Goal: Information Seeking & Learning: Compare options

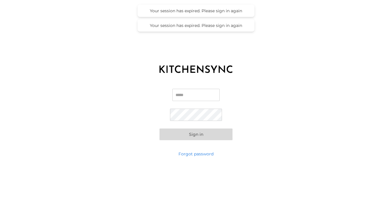
click at [204, 91] on input "Email" at bounding box center [195, 95] width 47 height 12
type input "**********"
click at [160, 129] on button "Sign in" at bounding box center [196, 135] width 73 height 12
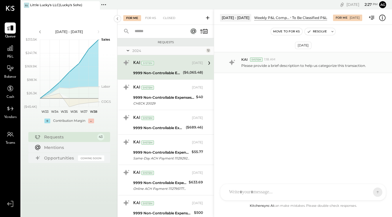
click at [238, 67] on div "KAI System 1:18 AM Please provide a brief description to help us categorize thi…" at bounding box center [303, 62] width 178 height 21
click at [8, 50] on icon at bounding box center [10, 48] width 8 height 8
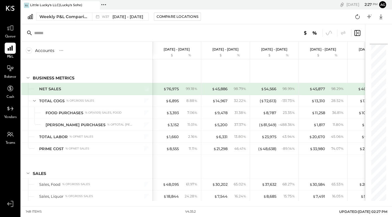
click at [106, 6] on icon at bounding box center [104, 5] width 8 height 8
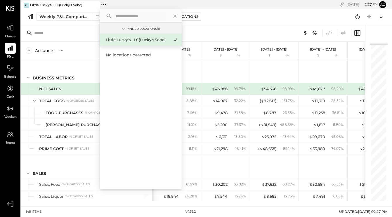
click at [52, 36] on input "text" at bounding box center [80, 33] width 92 height 11
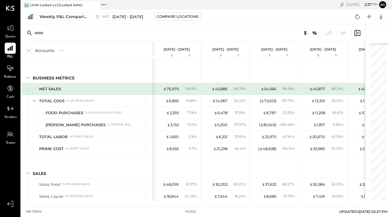
click at [100, 6] on icon at bounding box center [104, 5] width 8 height 8
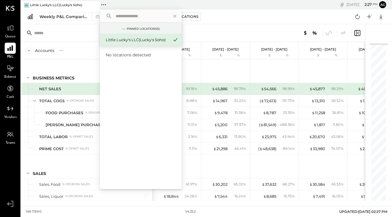
click at [11, 49] on icon at bounding box center [10, 48] width 8 height 8
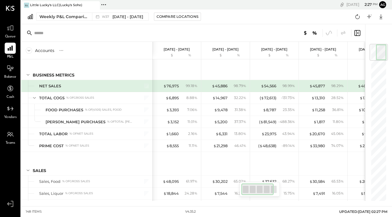
scroll to position [2, 0]
click at [61, 17] on div "Weekly P&L Comparison" at bounding box center [63, 17] width 49 height 6
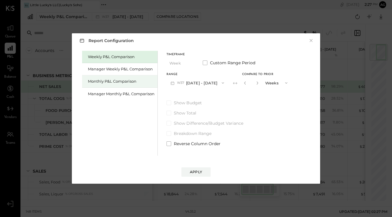
click at [133, 83] on div "Monthly P&L Comparison" at bounding box center [121, 82] width 67 height 6
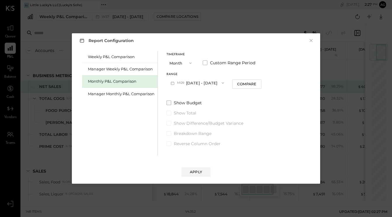
click at [170, 103] on span at bounding box center [169, 103] width 5 height 5
click at [205, 82] on button "M09 [DATE] - [DATE]" at bounding box center [198, 82] width 62 height 11
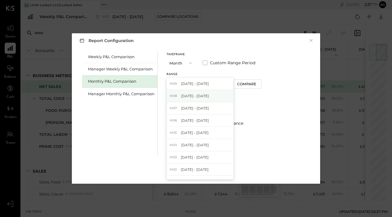
click at [196, 99] on div "M08 [DATE] - [DATE]" at bounding box center [200, 96] width 67 height 12
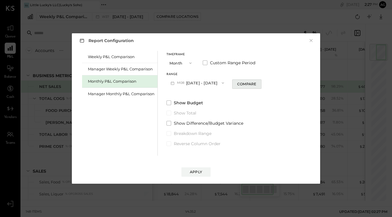
click at [245, 81] on button "Compare" at bounding box center [246, 83] width 29 height 9
click at [200, 170] on div "Apply" at bounding box center [196, 172] width 12 height 5
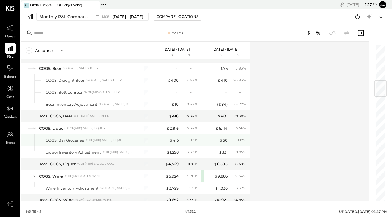
scroll to position [307, 0]
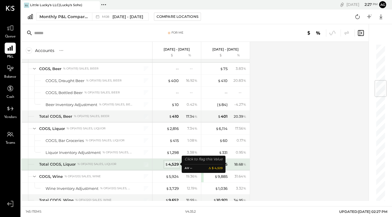
click at [175, 162] on div "$ 4,529" at bounding box center [172, 165] width 14 height 6
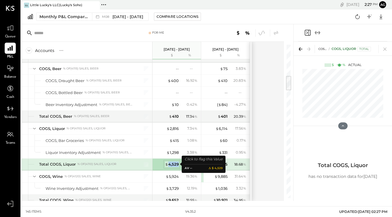
click at [175, 162] on div "$ 4,529" at bounding box center [172, 165] width 14 height 6
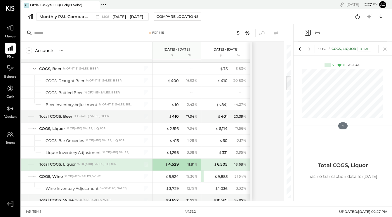
click at [390, 49] on div "COST OF GOODS SOLD (COGS) COGS, Liquor Total" at bounding box center [343, 49] width 98 height 14
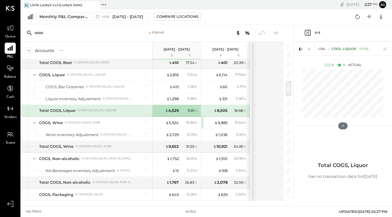
scroll to position [362, 0]
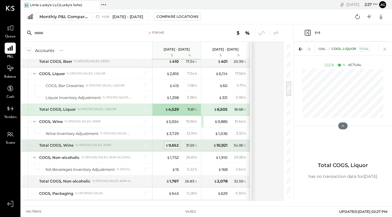
click at [171, 145] on div "$ 9,652" at bounding box center [171, 146] width 13 height 6
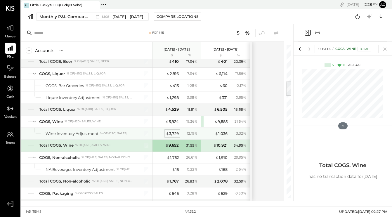
click at [171, 133] on div "$ 3,729" at bounding box center [172, 134] width 13 height 6
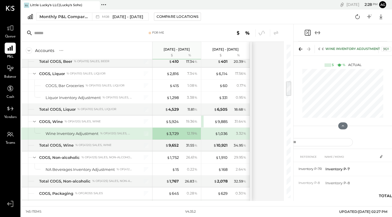
click at [305, 50] on icon at bounding box center [309, 49] width 8 height 8
click at [301, 50] on icon at bounding box center [301, 49] width 8 height 8
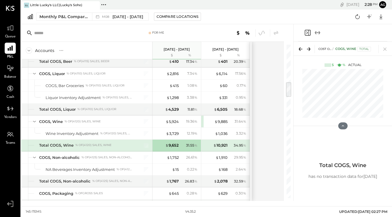
scroll to position [371, 0]
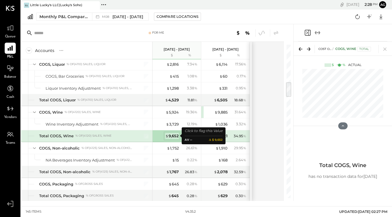
click at [175, 133] on div "$ 9,652" at bounding box center [171, 136] width 13 height 6
click at [174, 135] on div "$ 9,652" at bounding box center [171, 136] width 13 height 6
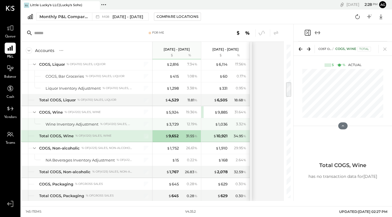
click at [172, 120] on div "$ 3,729 12.19 %" at bounding box center [177, 124] width 44 height 12
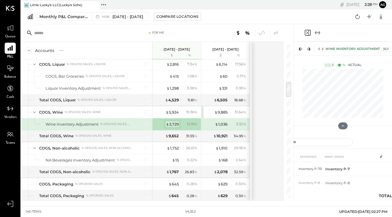
click at [172, 122] on div "$ 3,729" at bounding box center [172, 125] width 13 height 6
click at [307, 33] on icon "Close panel" at bounding box center [307, 32] width 7 height 7
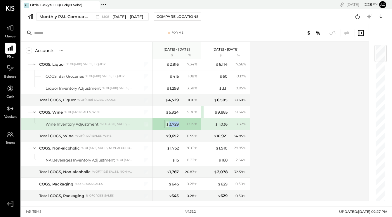
click at [175, 122] on div "$ 3,729" at bounding box center [172, 125] width 13 height 6
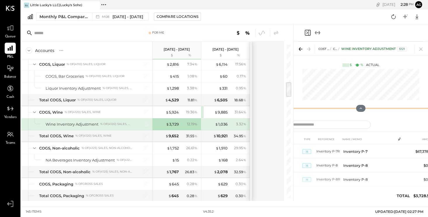
drag, startPoint x: 362, startPoint y: 126, endPoint x: 352, endPoint y: 43, distance: 83.8
click at [352, 43] on div "COST OF GOODS SOLD (COGS) COGS, Wine Wine Inventory Adjustment 5121 $ % Actual" at bounding box center [361, 79] width 134 height 75
click at [302, 48] on icon at bounding box center [301, 49] width 8 height 8
click at [307, 46] on icon at bounding box center [309, 49] width 8 height 8
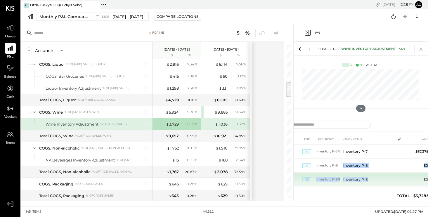
drag, startPoint x: 370, startPoint y: 159, endPoint x: 393, endPoint y: 181, distance: 31.4
click at [392, 181] on tbody "[DATE] JE Inventory P-7R Inventory P-7 $67,378.39 [DATE] JE Inventory P-8 Inven…" at bounding box center [361, 201] width 170 height 112
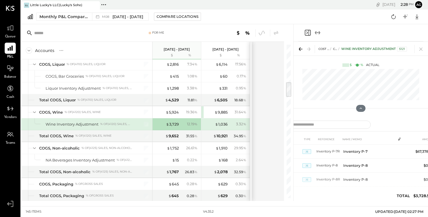
click at [392, 119] on div "DATE TYPE REFERENCE NAME / MEMO AMOUNT [DATE] JE Inventory P-7R Inventory P-7 $…" at bounding box center [361, 159] width 134 height 84
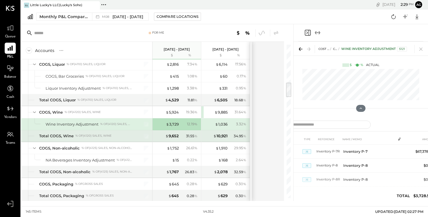
scroll to position [378, 0]
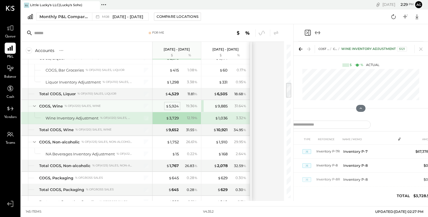
click at [173, 106] on div "$ 5,924" at bounding box center [172, 106] width 13 height 6
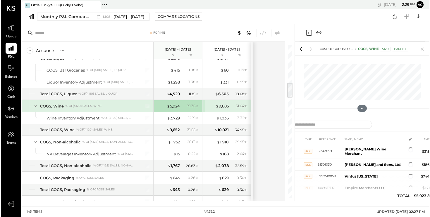
scroll to position [27, 0]
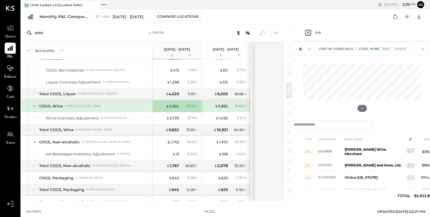
click at [319, 34] on icon "Expand panel (e)" at bounding box center [317, 32] width 7 height 7
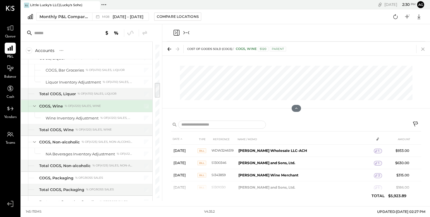
click at [392, 48] on icon at bounding box center [423, 49] width 8 height 8
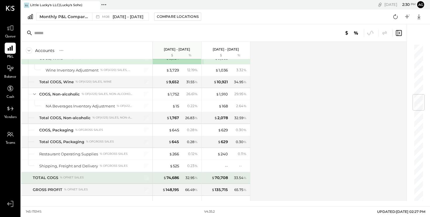
scroll to position [423, 0]
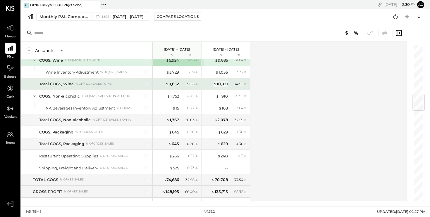
click at [222, 83] on div "$ 10,921" at bounding box center [220, 84] width 14 height 6
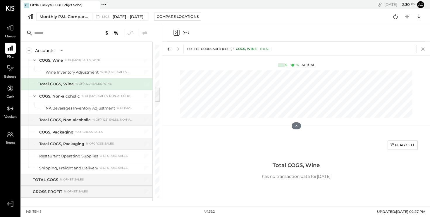
click at [392, 51] on icon at bounding box center [423, 49] width 8 height 8
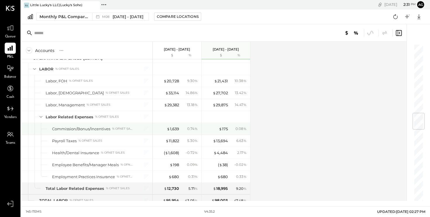
scroll to position [587, 0]
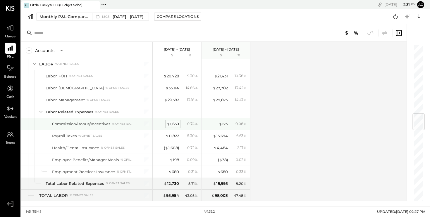
click at [177, 126] on div "$ 1,639" at bounding box center [173, 124] width 12 height 6
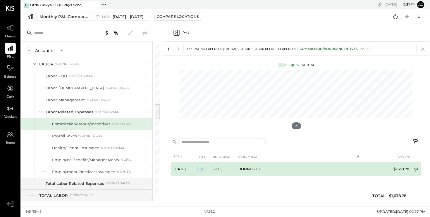
click at [392, 170] on icon at bounding box center [416, 170] width 4 height 4
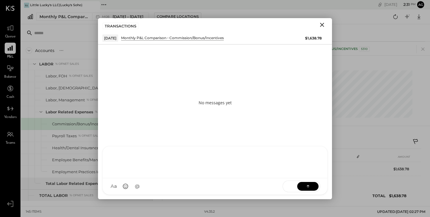
click at [172, 191] on div "J jlallave J jsonger ID Iris Del [PERSON_NAME] M maxkatzenberg CR [PERSON_NAME]…" at bounding box center [214, 170] width 225 height 49
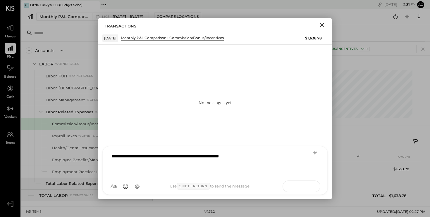
click at [310, 187] on icon at bounding box center [308, 186] width 6 height 6
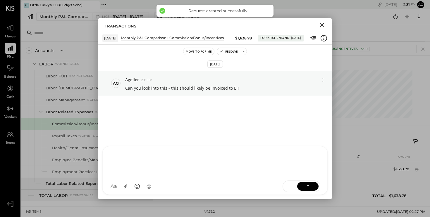
click at [321, 24] on icon "Close" at bounding box center [322, 25] width 4 height 4
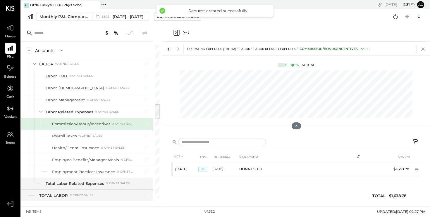
click at [392, 49] on icon at bounding box center [422, 49] width 3 height 3
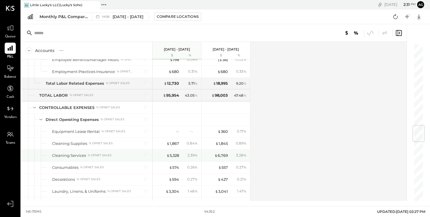
scroll to position [688, 0]
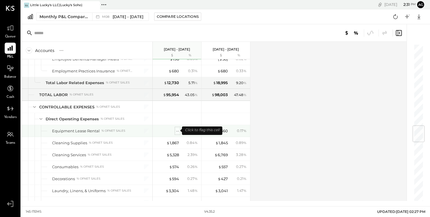
click at [177, 132] on div "--" at bounding box center [177, 131] width 3 height 6
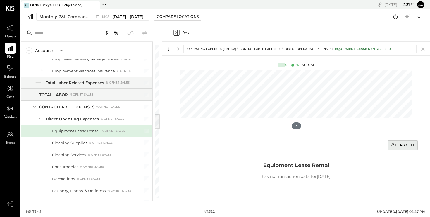
click at [392, 147] on div "Flag Cell" at bounding box center [402, 145] width 25 height 5
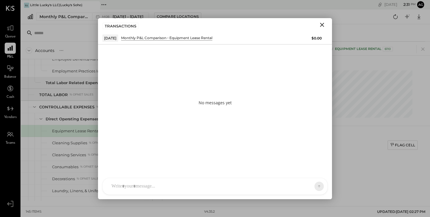
click at [249, 186] on div at bounding box center [209, 186] width 202 height 13
click at [309, 182] on button at bounding box center [307, 186] width 21 height 9
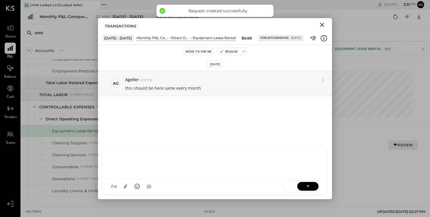
click at [323, 23] on icon "Close" at bounding box center [322, 25] width 4 height 4
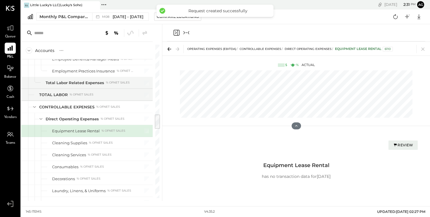
click at [392, 51] on div "OPERATING EXPENSES (EBITDA) CONTROLLABLE EXPENSES Direct Operating Expenses Equ…" at bounding box center [295, 49] width 267 height 14
click at [392, 50] on icon at bounding box center [423, 49] width 8 height 8
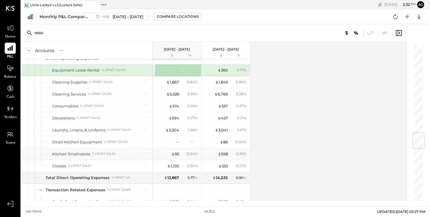
scroll to position [751, 0]
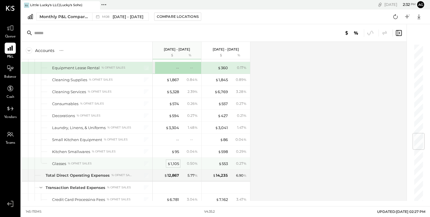
click at [172, 163] on div "$ 1,105" at bounding box center [173, 164] width 12 height 6
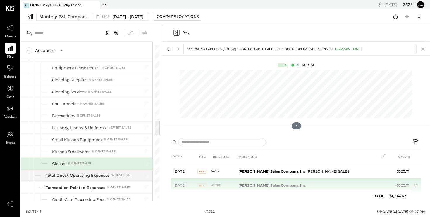
scroll to position [11, 0]
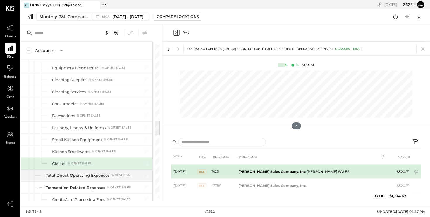
click at [202, 172] on span "BILL" at bounding box center [201, 172] width 9 height 5
click at [215, 170] on td "7425" at bounding box center [223, 172] width 25 height 14
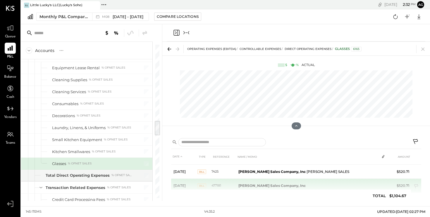
click at [214, 179] on td "477181" at bounding box center [223, 186] width 25 height 14
click at [215, 184] on td "477181" at bounding box center [223, 186] width 25 height 14
click at [201, 184] on span "Bill" at bounding box center [201, 186] width 9 height 5
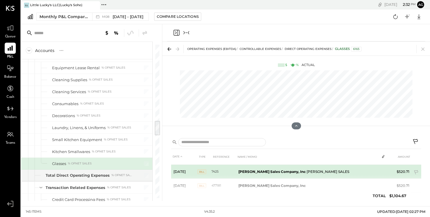
click at [201, 174] on span "BILL" at bounding box center [201, 172] width 9 height 5
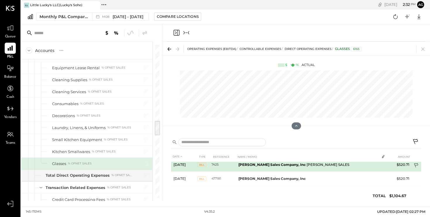
scroll to position [18, 0]
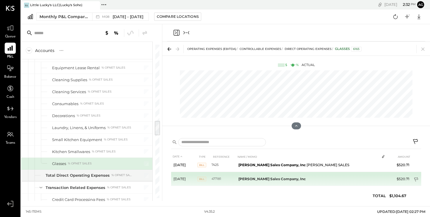
click at [392, 181] on icon at bounding box center [416, 180] width 4 height 4
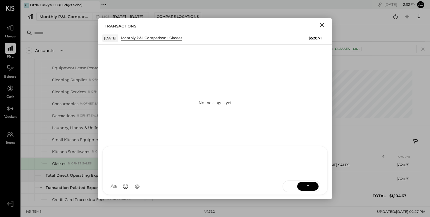
click at [219, 173] on div at bounding box center [214, 161] width 213 height 23
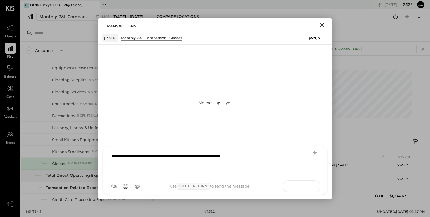
click at [309, 184] on icon at bounding box center [308, 186] width 6 height 6
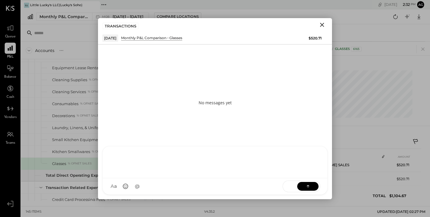
click at [324, 27] on icon "Close" at bounding box center [321, 24] width 7 height 7
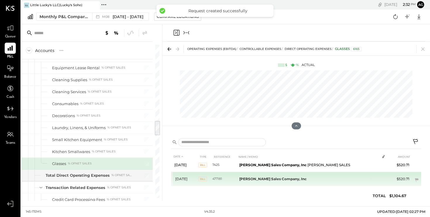
click at [392, 181] on td "$520.71" at bounding box center [400, 179] width 23 height 14
click at [202, 179] on span "Bill" at bounding box center [202, 179] width 9 height 5
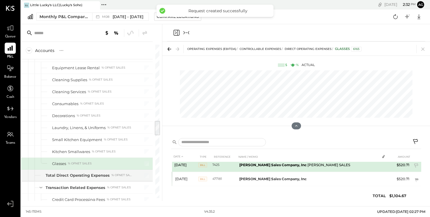
click at [204, 165] on span "BILL" at bounding box center [202, 165] width 9 height 5
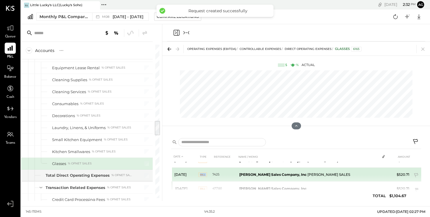
scroll to position [7, 0]
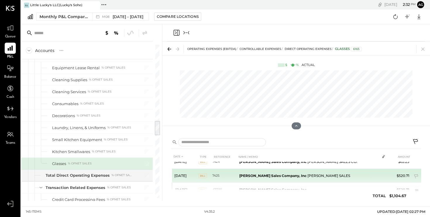
click at [184, 175] on td "[DATE]" at bounding box center [185, 176] width 26 height 14
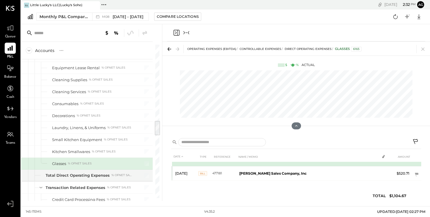
scroll to position [23, 0]
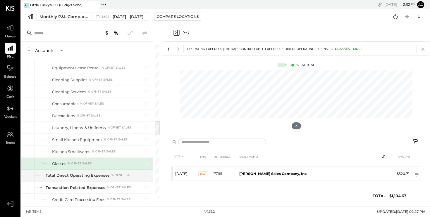
click at [131, 166] on div "Glasses % of NET SALES" at bounding box center [87, 164] width 132 height 12
click at [392, 51] on icon at bounding box center [423, 49] width 8 height 8
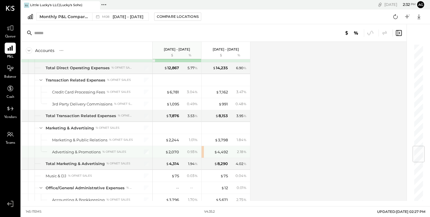
scroll to position [862, 0]
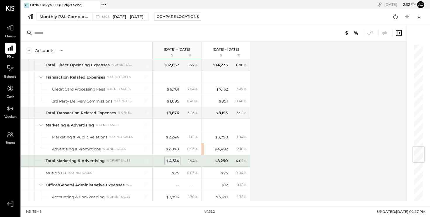
click at [174, 163] on div "$ 4,314" at bounding box center [172, 161] width 13 height 6
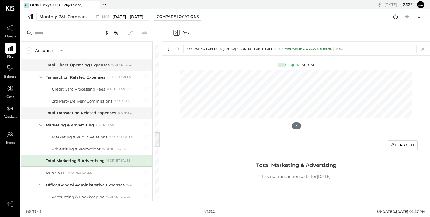
click at [313, 140] on div "Flag Cell Total Marketing & Advertising has no transaction data for [DATE]" at bounding box center [296, 170] width 250 height 67
click at [392, 48] on icon at bounding box center [423, 49] width 8 height 8
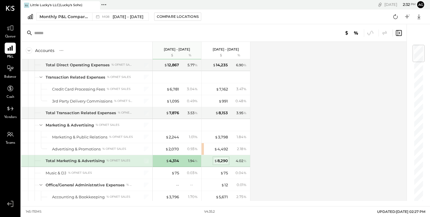
click at [222, 163] on div "$ 8,290" at bounding box center [221, 161] width 14 height 6
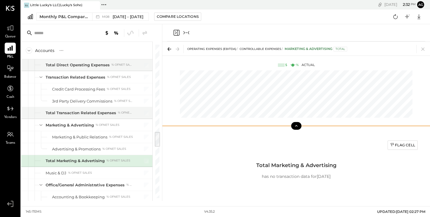
click at [298, 126] on icon at bounding box center [295, 125] width 5 height 5
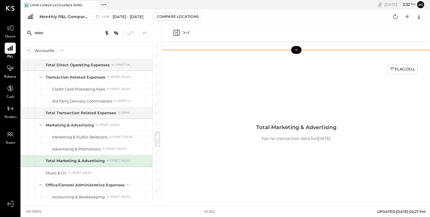
click at [294, 52] on icon at bounding box center [295, 49] width 5 height 5
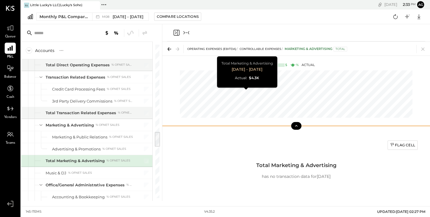
scroll to position [0, 24]
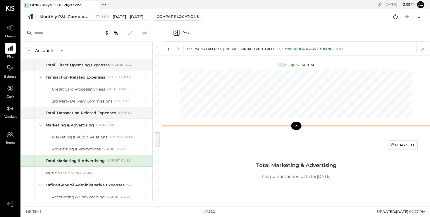
scroll to position [0, 73]
click at [392, 51] on icon at bounding box center [423, 49] width 8 height 8
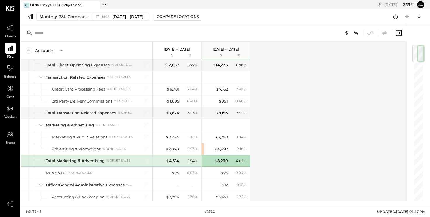
click at [191, 162] on div "1.94 %" at bounding box center [193, 160] width 10 height 5
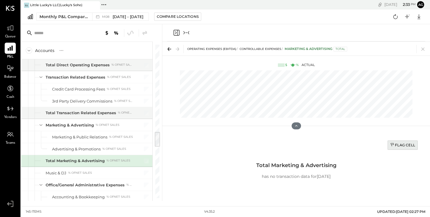
click at [392, 145] on div "Flag Cell" at bounding box center [402, 145] width 25 height 5
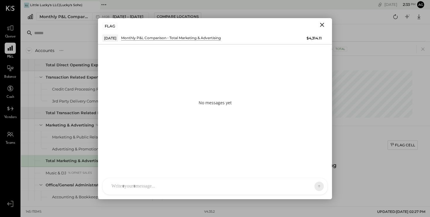
click at [221, 186] on div at bounding box center [209, 186] width 202 height 13
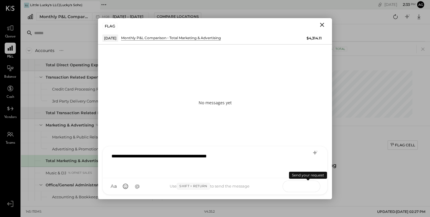
click at [314, 186] on button at bounding box center [307, 186] width 21 height 9
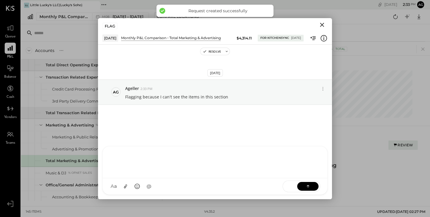
click at [323, 26] on icon "Close" at bounding box center [321, 24] width 7 height 7
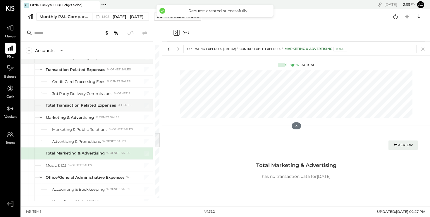
scroll to position [869, 0]
click at [392, 50] on icon at bounding box center [422, 49] width 3 height 3
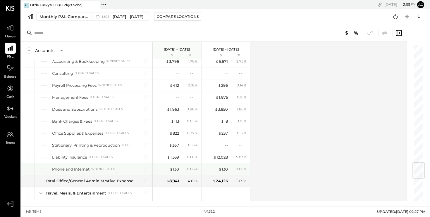
scroll to position [998, 0]
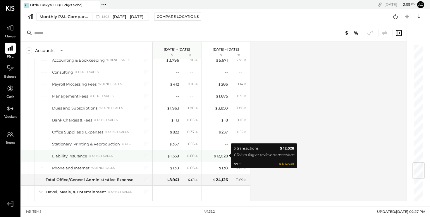
click at [223, 155] on div "$ 12,028" at bounding box center [220, 156] width 15 height 6
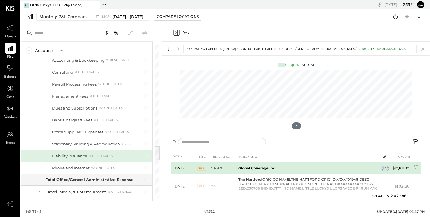
click at [290, 169] on td "Global Coverage Inc." at bounding box center [308, 168] width 145 height 12
click at [392, 166] on icon at bounding box center [416, 167] width 4 height 4
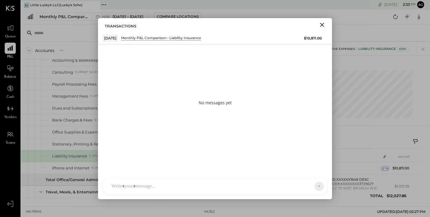
click at [197, 186] on div at bounding box center [209, 186] width 202 height 13
click at [313, 186] on button at bounding box center [307, 186] width 21 height 9
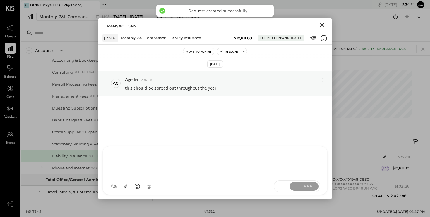
click at [322, 27] on icon "Close" at bounding box center [321, 24] width 7 height 7
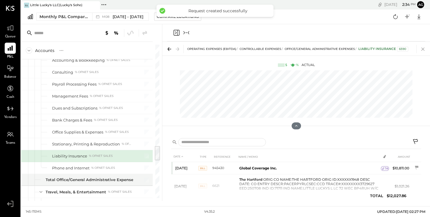
click at [392, 46] on icon at bounding box center [423, 49] width 8 height 8
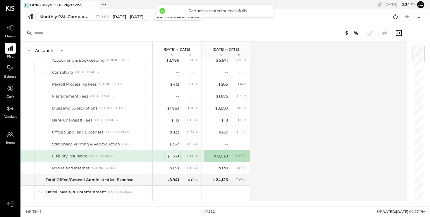
click at [173, 156] on div "$ 1,339" at bounding box center [173, 156] width 12 height 6
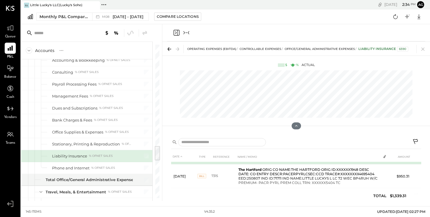
scroll to position [21, 0]
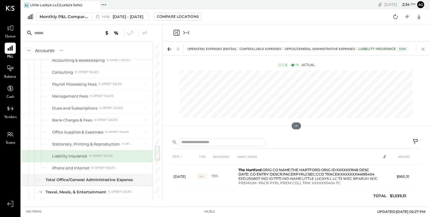
click at [392, 46] on icon at bounding box center [423, 49] width 8 height 8
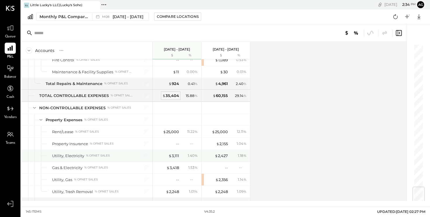
scroll to position [1206, 0]
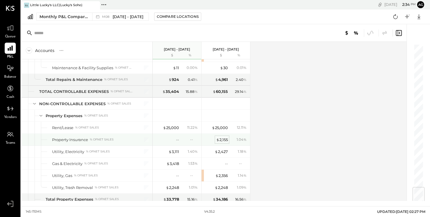
click at [225, 140] on div "$ 2,155" at bounding box center [222, 140] width 12 height 6
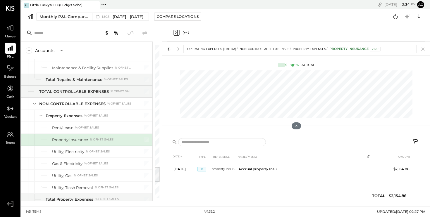
click at [392, 49] on div "OPERATING EXPENSES (EBITDA) NON-CONTROLLABLE EXPENSES Property Expenses Propert…" at bounding box center [295, 49] width 267 height 14
click at [392, 48] on icon at bounding box center [423, 49] width 8 height 8
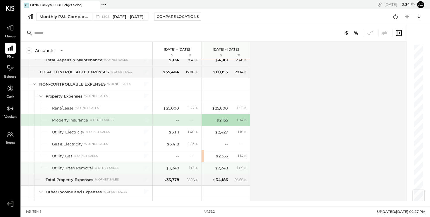
scroll to position [1227, 0]
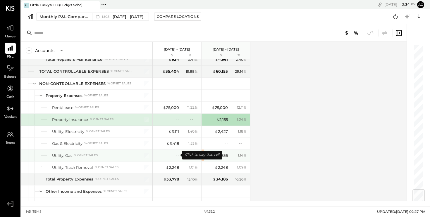
click at [173, 155] on div "--" at bounding box center [166, 156] width 23 height 6
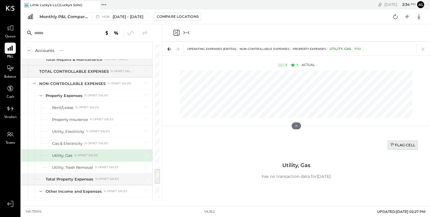
click at [392, 146] on div "Flag Cell" at bounding box center [402, 145] width 25 height 5
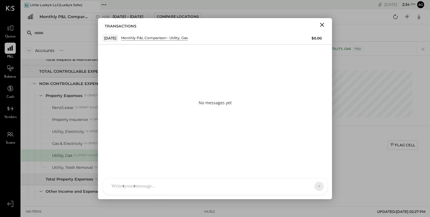
click at [249, 184] on div at bounding box center [209, 186] width 202 height 13
click at [300, 187] on button at bounding box center [307, 186] width 21 height 9
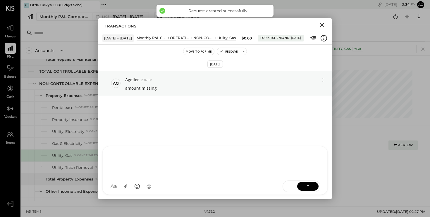
click at [322, 25] on icon "Close" at bounding box center [321, 24] width 7 height 7
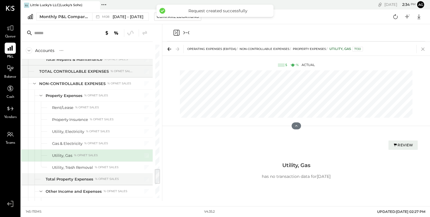
click at [392, 50] on icon at bounding box center [423, 49] width 8 height 8
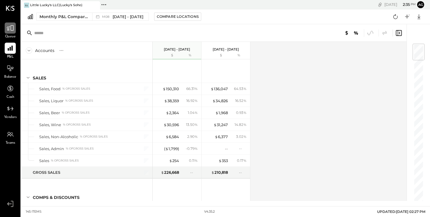
click at [9, 27] on icon at bounding box center [10, 28] width 7 height 6
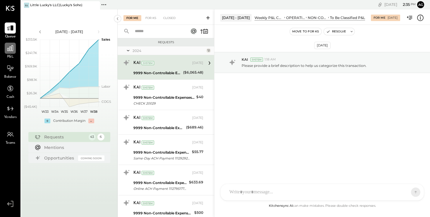
click at [12, 51] on icon at bounding box center [10, 48] width 8 height 8
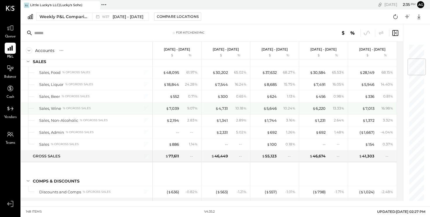
scroll to position [141, 0]
